Goal: Transaction & Acquisition: Purchase product/service

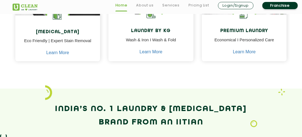
scroll to position [307, 0]
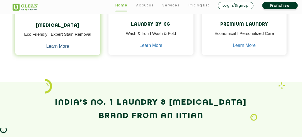
click at [57, 49] on link "Learn More" at bounding box center [57, 46] width 23 height 5
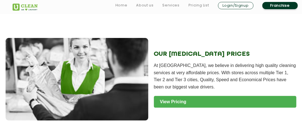
scroll to position [726, 0]
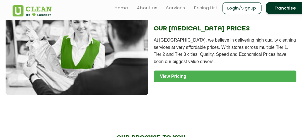
click at [174, 71] on link "View Pricing" at bounding box center [225, 77] width 143 height 12
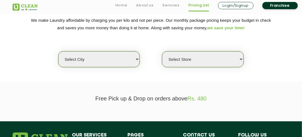
scroll to position [112, 0]
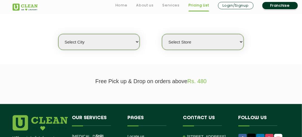
click at [111, 45] on select "Select city [GEOGRAPHIC_DATA] [GEOGRAPHIC_DATA] [GEOGRAPHIC_DATA] [GEOGRAPHIC_D…" at bounding box center [98, 42] width 81 height 16
select select "41"
click at [58, 34] on select "Select city [GEOGRAPHIC_DATA] [GEOGRAPHIC_DATA] [GEOGRAPHIC_DATA] [GEOGRAPHIC_D…" at bounding box center [98, 42] width 81 height 16
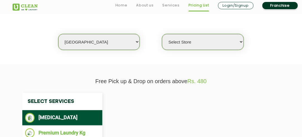
select select "0"
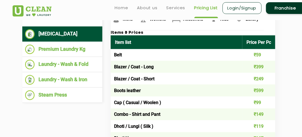
scroll to position [167, 0]
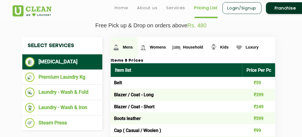
click at [129, 47] on span "Mens" at bounding box center [128, 47] width 10 height 4
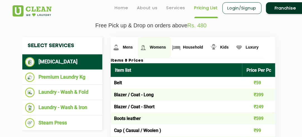
click at [138, 47] on link "Womens" at bounding box center [124, 47] width 27 height 21
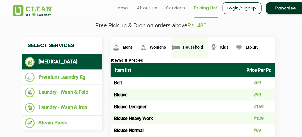
click at [133, 48] on span "Household" at bounding box center [128, 47] width 10 height 4
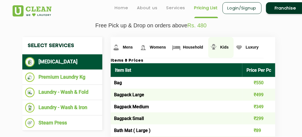
click at [133, 45] on span "Kids" at bounding box center [128, 47] width 10 height 4
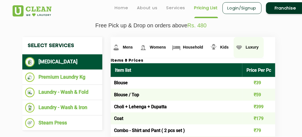
click at [133, 46] on span "Luxury" at bounding box center [128, 47] width 10 height 4
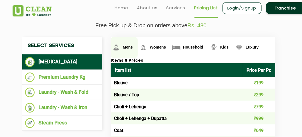
click at [125, 48] on span "Mens" at bounding box center [128, 47] width 10 height 4
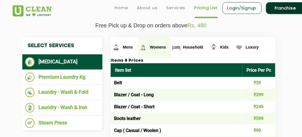
click at [133, 46] on span "Womens" at bounding box center [128, 47] width 10 height 4
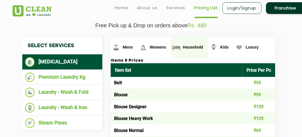
click at [133, 47] on span "Household" at bounding box center [128, 47] width 10 height 4
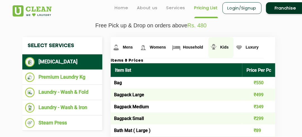
click at [133, 47] on span "Kids" at bounding box center [128, 47] width 10 height 4
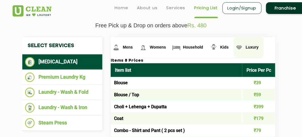
click at [133, 45] on span "Luxury" at bounding box center [128, 47] width 10 height 4
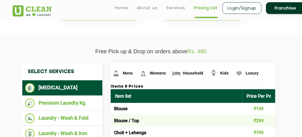
scroll to position [140, 0]
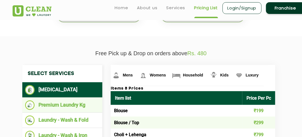
click at [51, 102] on li "Premium Laundry Kg" at bounding box center [62, 105] width 75 height 10
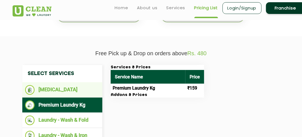
click at [64, 87] on li "[MEDICAL_DATA]" at bounding box center [62, 90] width 75 height 10
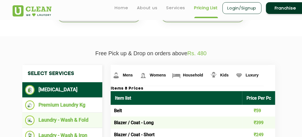
click at [58, 119] on li "Laundry - Wash & Fold" at bounding box center [62, 121] width 75 height 10
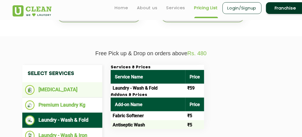
click at [46, 91] on li "[MEDICAL_DATA]" at bounding box center [62, 90] width 75 height 10
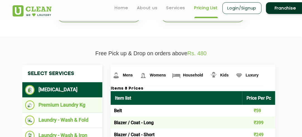
click at [52, 103] on li "Premium Laundry Kg" at bounding box center [62, 105] width 75 height 10
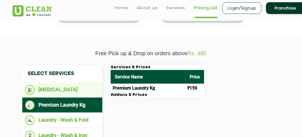
click at [47, 85] on li "[MEDICAL_DATA]" at bounding box center [62, 90] width 75 height 10
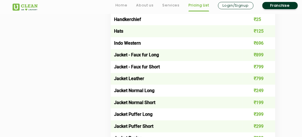
scroll to position [391, 0]
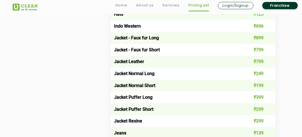
click at [262, 95] on td "₹399" at bounding box center [259, 97] width 33 height 12
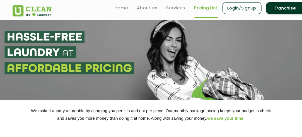
scroll to position [0, 0]
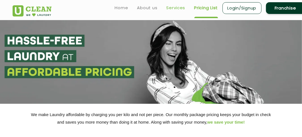
click at [172, 8] on link "Services" at bounding box center [176, 7] width 19 height 7
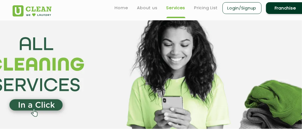
click at [254, 8] on link "Login/Signup" at bounding box center [242, 8] width 39 height 12
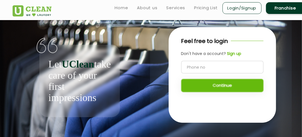
click at [234, 54] on b "Sign up" at bounding box center [234, 54] width 14 height 6
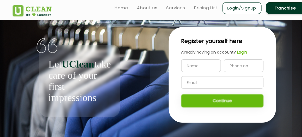
click at [293, 9] on link "Franchise" at bounding box center [285, 8] width 39 height 12
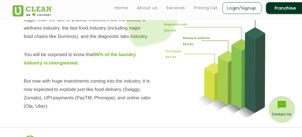
scroll to position [604, 0]
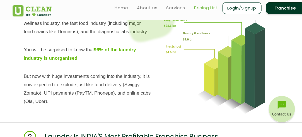
click at [204, 9] on link "Pricing List" at bounding box center [207, 7] width 24 height 7
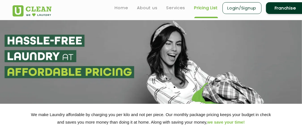
select select "0"
click at [177, 7] on link "Services" at bounding box center [176, 7] width 19 height 7
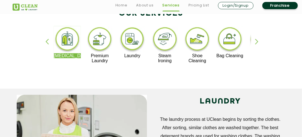
scroll to position [129, 0]
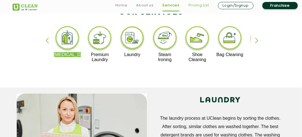
click at [196, 7] on link "Pricing List" at bounding box center [199, 5] width 21 height 7
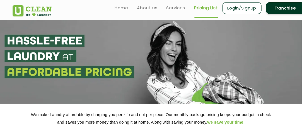
select select "0"
click at [171, 8] on link "Services" at bounding box center [176, 7] width 19 height 7
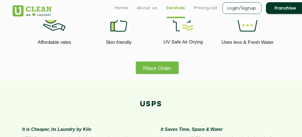
scroll to position [354, 0]
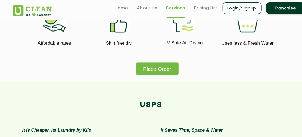
click at [167, 71] on button "Place Order" at bounding box center [157, 68] width 43 height 13
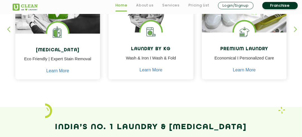
scroll to position [283, 0]
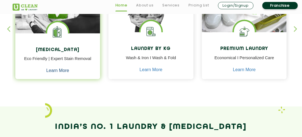
click at [58, 68] on link "Learn More" at bounding box center [57, 70] width 23 height 5
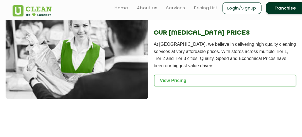
scroll to position [720, 0]
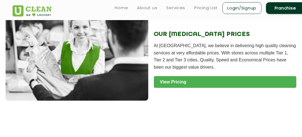
click at [206, 76] on link "View Pricing" at bounding box center [225, 82] width 143 height 12
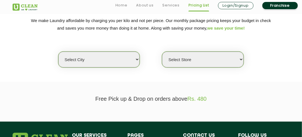
scroll to position [102, 0]
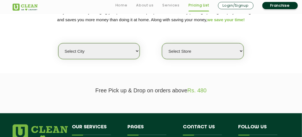
click at [112, 53] on select "Select city [GEOGRAPHIC_DATA] [GEOGRAPHIC_DATA] [GEOGRAPHIC_DATA] [GEOGRAPHIC_D…" at bounding box center [98, 51] width 81 height 16
select select "41"
click at [58, 43] on select "Select city [GEOGRAPHIC_DATA] [GEOGRAPHIC_DATA] [GEOGRAPHIC_DATA] [GEOGRAPHIC_D…" at bounding box center [98, 51] width 81 height 16
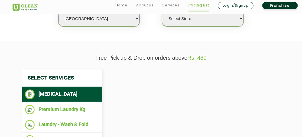
select select "0"
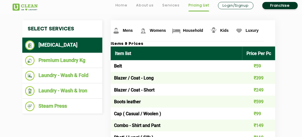
scroll to position [188, 0]
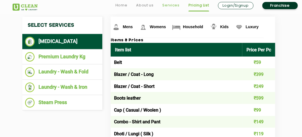
click at [172, 6] on link "Services" at bounding box center [171, 5] width 17 height 7
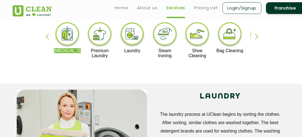
scroll to position [124, 0]
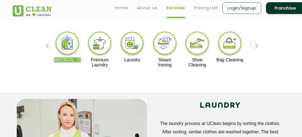
click at [141, 92] on div "Dry Cleaning Premium Laundry Laundry Steam Ironing Shoe Cleaning Bag Cleaning S…" at bounding box center [151, 51] width 286 height 83
click at [136, 48] on img at bounding box center [132, 43] width 27 height 27
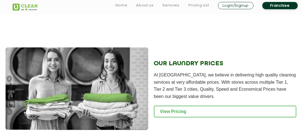
scroll to position [791, 0]
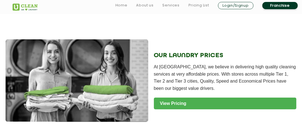
click at [191, 105] on link "View Pricing" at bounding box center [225, 104] width 143 height 12
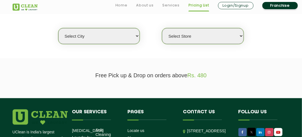
scroll to position [120, 0]
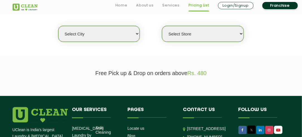
click at [110, 37] on select "Select city [GEOGRAPHIC_DATA] [GEOGRAPHIC_DATA] [GEOGRAPHIC_DATA] [GEOGRAPHIC_D…" at bounding box center [98, 34] width 81 height 16
select select "41"
click at [58, 26] on select "Select city [GEOGRAPHIC_DATA] [GEOGRAPHIC_DATA] [GEOGRAPHIC_DATA] [GEOGRAPHIC_D…" at bounding box center [98, 34] width 81 height 16
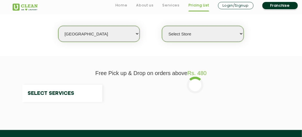
select select "0"
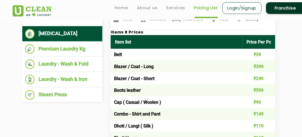
scroll to position [196, 0]
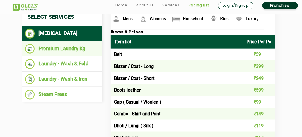
click at [72, 49] on li "Premium Laundry Kg" at bounding box center [62, 49] width 75 height 10
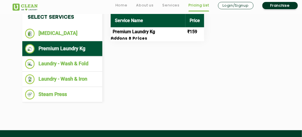
click at [171, 28] on td "Premium Laundry Kg" at bounding box center [148, 31] width 75 height 9
click at [161, 34] on td "Premium Laundry Kg" at bounding box center [148, 31] width 75 height 9
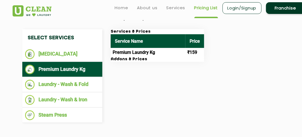
scroll to position [171, 0]
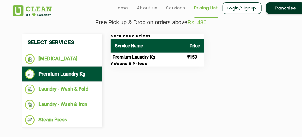
click at [151, 60] on td "Premium Laundry Kg" at bounding box center [148, 57] width 75 height 9
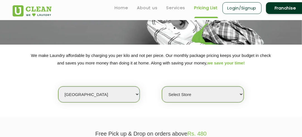
scroll to position [58, 0]
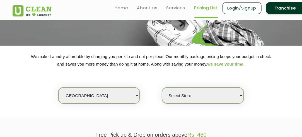
click at [238, 11] on link "Login/Signup" at bounding box center [242, 8] width 39 height 12
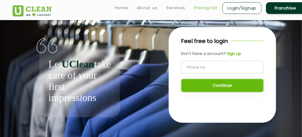
click at [201, 8] on link "Pricing List" at bounding box center [207, 7] width 24 height 7
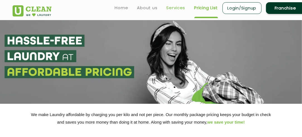
click at [172, 10] on link "Services" at bounding box center [176, 7] width 19 height 7
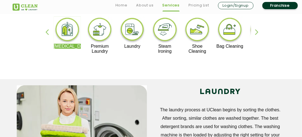
scroll to position [156, 0]
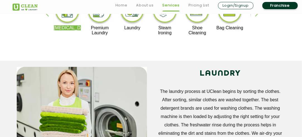
click at [107, 33] on p "Premium Laundry" at bounding box center [99, 30] width 27 height 10
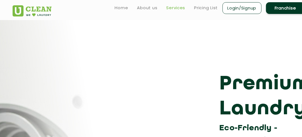
click at [176, 8] on link "Services" at bounding box center [176, 7] width 19 height 7
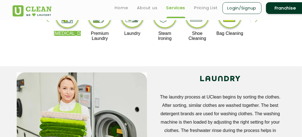
scroll to position [149, 0]
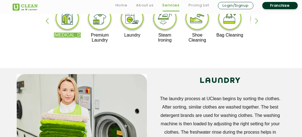
click at [135, 32] on img at bounding box center [132, 19] width 27 height 27
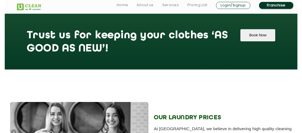
scroll to position [725, 0]
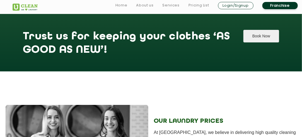
click at [261, 39] on button "Book Now" at bounding box center [262, 36] width 36 height 13
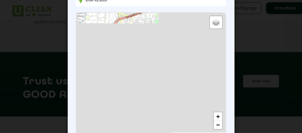
scroll to position [35, 0]
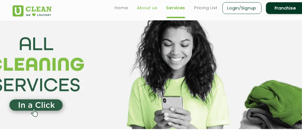
click at [144, 9] on link "About us" at bounding box center [147, 7] width 20 height 7
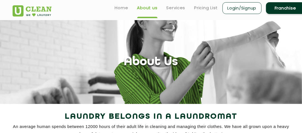
click at [287, 7] on link "Franchise" at bounding box center [285, 8] width 39 height 12
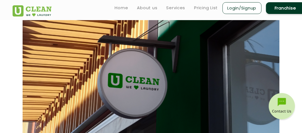
click at [286, 111] on img at bounding box center [282, 107] width 28 height 28
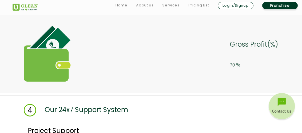
scroll to position [1379, 0]
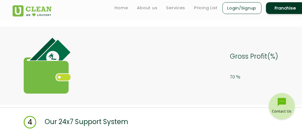
click at [279, 108] on img at bounding box center [282, 107] width 28 height 28
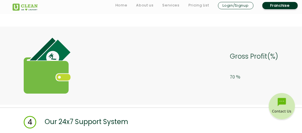
scroll to position [2021, 0]
